Goal: Task Accomplishment & Management: Complete application form

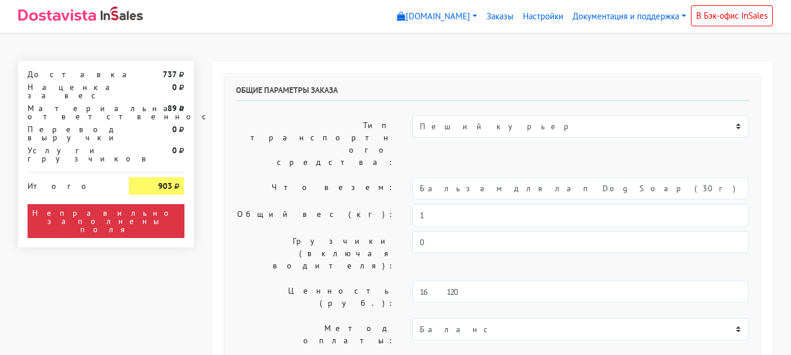
select select "11:00"
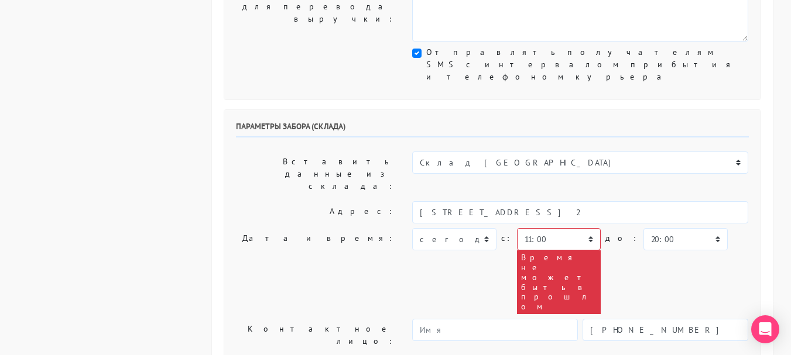
scroll to position [410, 0]
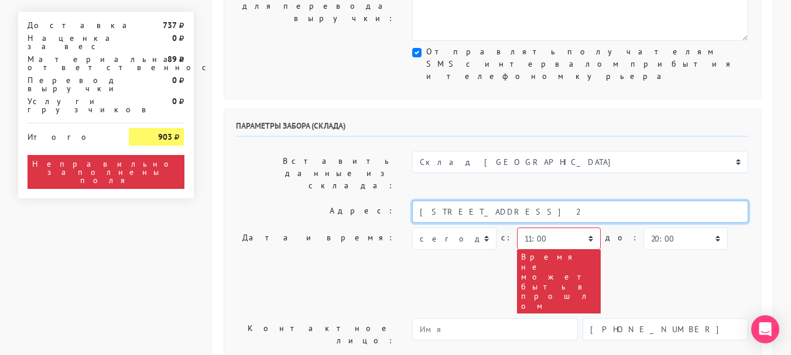
click at [558, 201] on input "[STREET_ADDRESS] 2" at bounding box center [580, 212] width 336 height 22
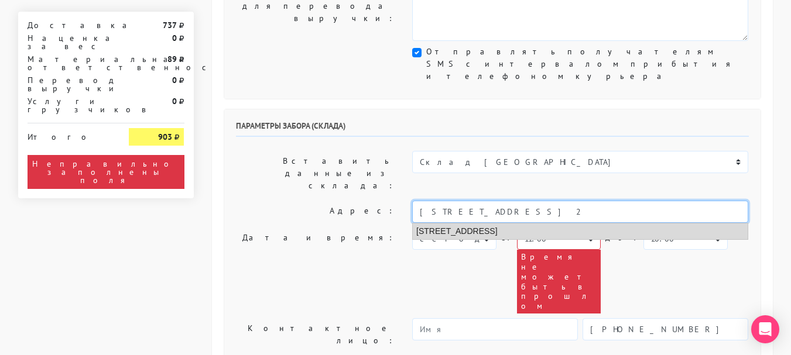
click at [529, 224] on li "[STREET_ADDRESS]" at bounding box center [580, 232] width 335 height 16
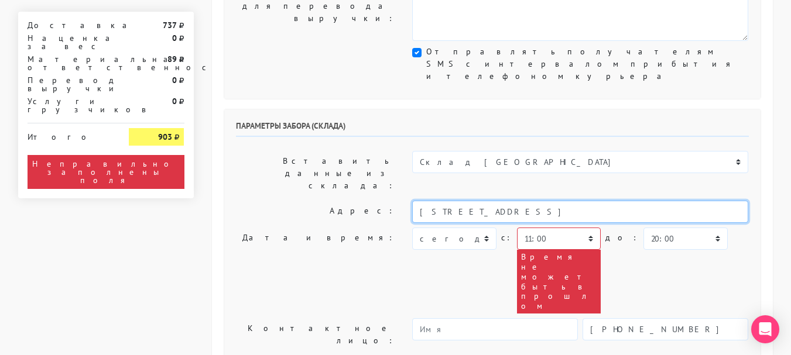
type input "[STREET_ADDRESS]"
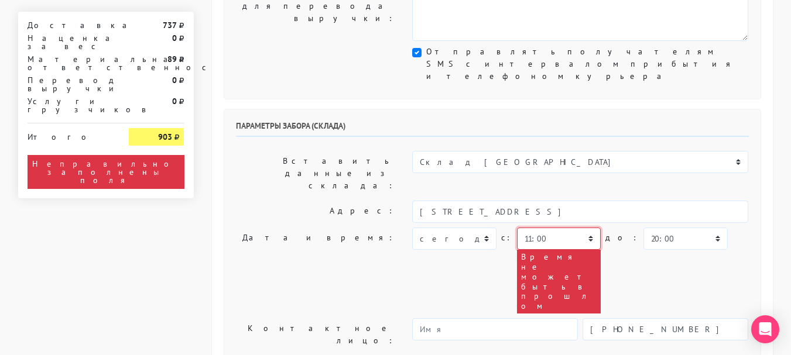
click at [538, 228] on select "00:00 00:30 01:00 01:30 02:00 02:30 03:00 03:30 04:00 04:30 05:00 05:30 06:00 0…" at bounding box center [559, 239] width 84 height 22
select select "14:30"
click at [517, 228] on select "00:00 00:30 01:00 01:30 02:00 02:30 03:00 03:30 04:00 04:30 05:00 05:30 06:00 0…" at bounding box center [559, 239] width 84 height 22
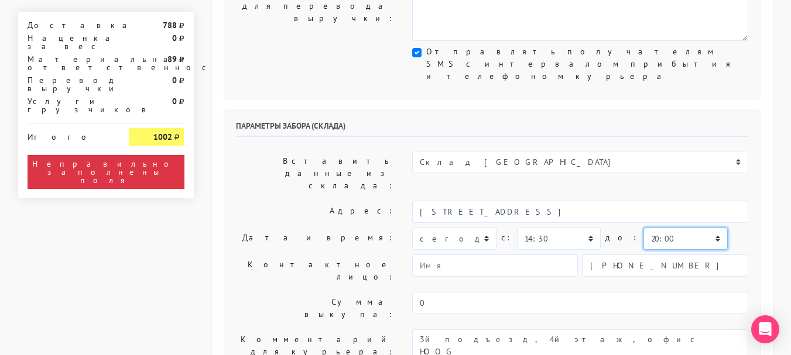
click at [667, 228] on select "00:00 00:30 01:00 01:30 02:00 02:30 03:00 03:30 04:00 04:30 05:00 05:30 06:00 0…" at bounding box center [685, 239] width 84 height 22
select select "15:30"
click at [643, 228] on select "00:00 00:30 01:00 01:30 02:00 02:30 03:00 03:30 04:00 04:30 05:00 05:30 06:00 0…" at bounding box center [685, 239] width 84 height 22
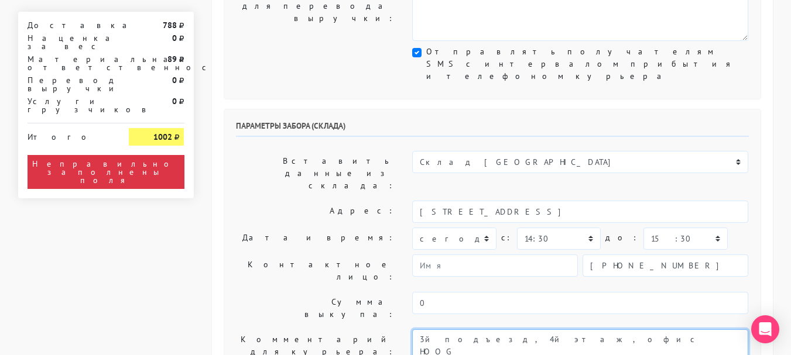
click at [424, 330] on textarea "3й подъезд, 4й этаж, офис HOOG предварительно сообщить ФИО для заказа пропуска" at bounding box center [580, 358] width 336 height 57
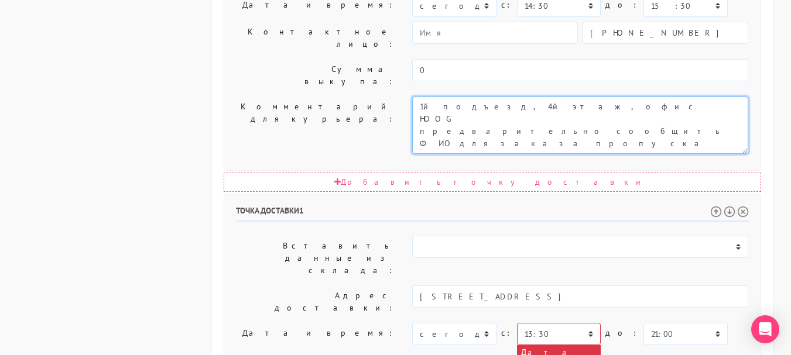
scroll to position [644, 0]
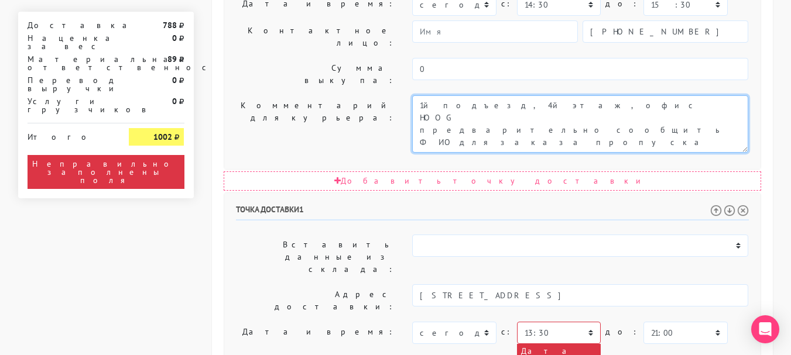
type textarea "1й подъезд, 4й этаж, офис HOOG предварительно сообщить ФИО для заказа пропуска"
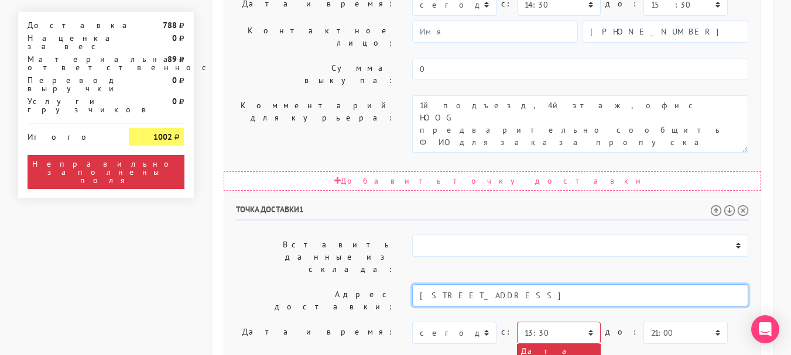
drag, startPoint x: 698, startPoint y: 118, endPoint x: 574, endPoint y: 116, distance: 124.1
click at [572, 284] on input "[STREET_ADDRESS]" at bounding box center [580, 295] width 336 height 22
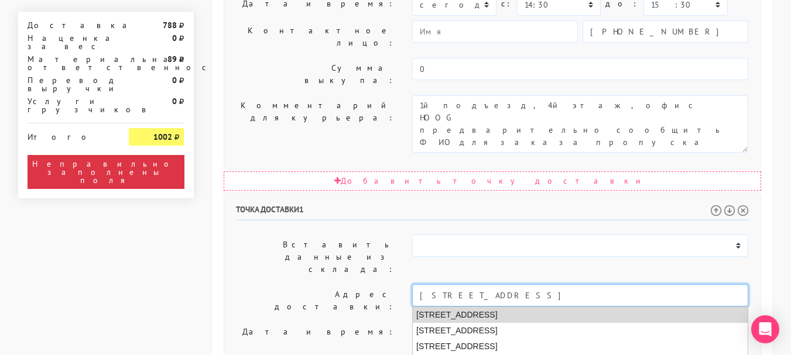
click at [543, 307] on li "[STREET_ADDRESS]" at bounding box center [580, 315] width 335 height 16
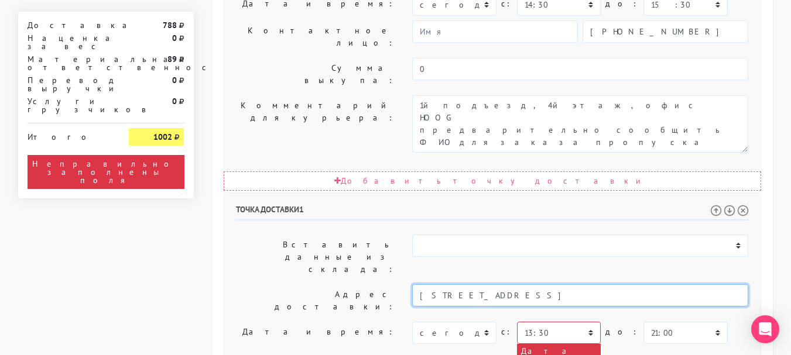
type input "[STREET_ADDRESS]"
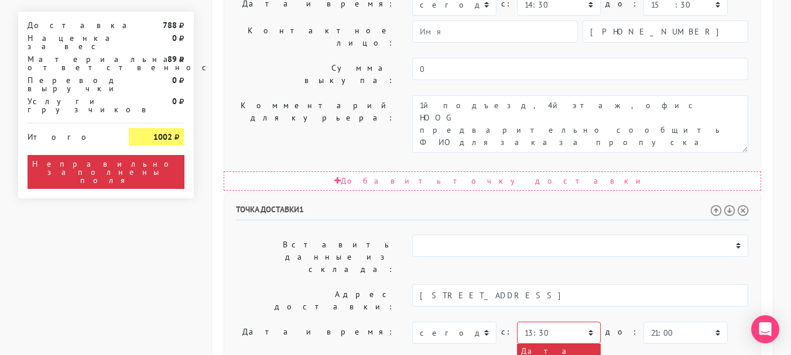
paste textarea "[STREET_ADDRESS]"
type textarea "[STREET_ADDRESS]"
click at [557, 322] on select "00:00 00:30 01:00 01:30 02:00 02:30 03:00 03:30 04:00 04:30 05:00 05:30 06:00 0…" at bounding box center [559, 333] width 84 height 22
select select "14:30"
click at [517, 322] on select "00:00 00:30 01:00 01:30 02:00 02:30 03:00 03:30 04:00 04:30 05:00 05:30 06:00 0…" at bounding box center [559, 333] width 84 height 22
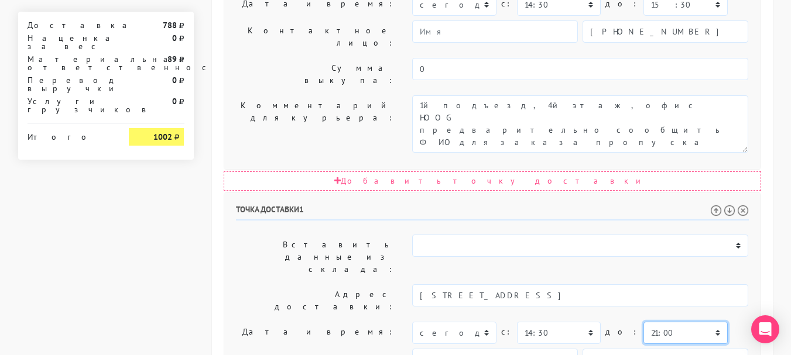
drag, startPoint x: 660, startPoint y: 145, endPoint x: 661, endPoint y: 135, distance: 10.0
click at [660, 322] on select "00:00 00:30 01:00 01:30 02:00 02:30 03:00 03:30 04:00 04:30 05:00 05:30 06:00 0…" at bounding box center [685, 333] width 84 height 22
select select "17:30"
click at [643, 322] on select "00:00 00:30 01:00 01:30 02:00 02:30 03:00 03:30 04:00 04:30 05:00 05:30 06:00 0…" at bounding box center [685, 333] width 84 height 22
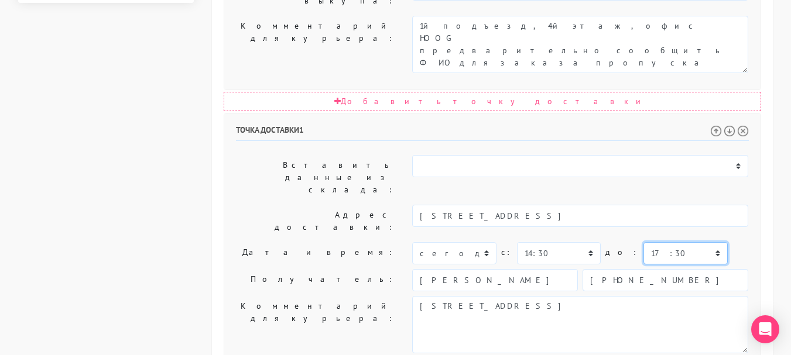
scroll to position [725, 0]
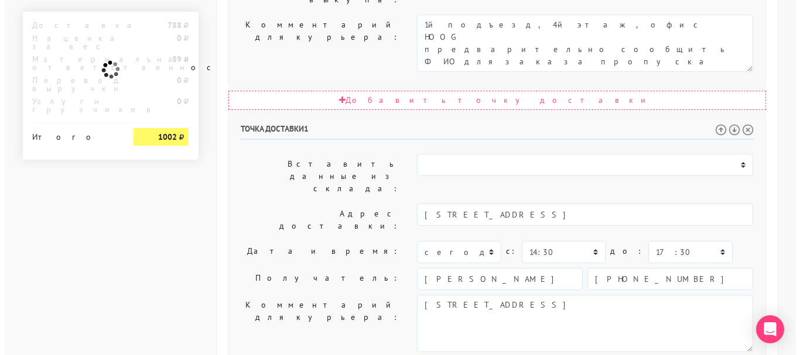
scroll to position [0, 0]
